Goal: Check status: Check status

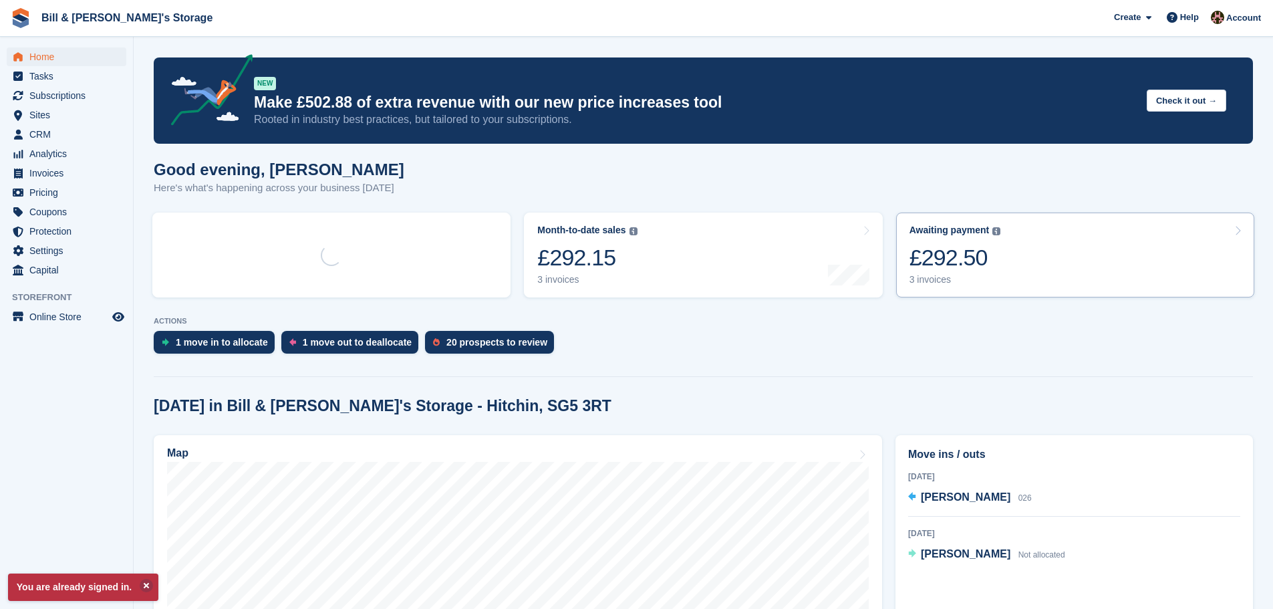
click at [1099, 271] on link "Awaiting payment The total outstanding balance on all open invoices. £292.50 3 …" at bounding box center [1075, 254] width 358 height 85
click at [711, 293] on link "Month-to-date sales The sum of all finalised invoices generated this month to d…" at bounding box center [703, 254] width 358 height 85
